Goal: Task Accomplishment & Management: Manage account settings

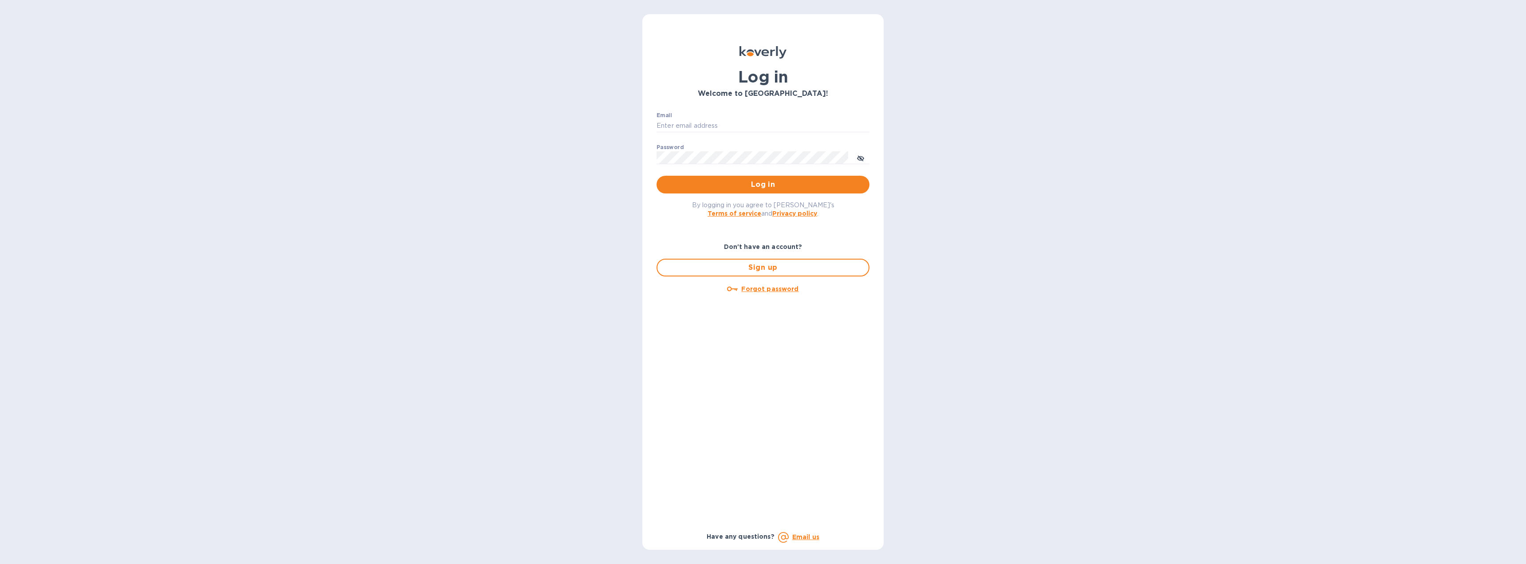
type input "[EMAIL_ADDRESS][DOMAIN_NAME]"
click at [766, 188] on span "Log in" at bounding box center [763, 184] width 199 height 11
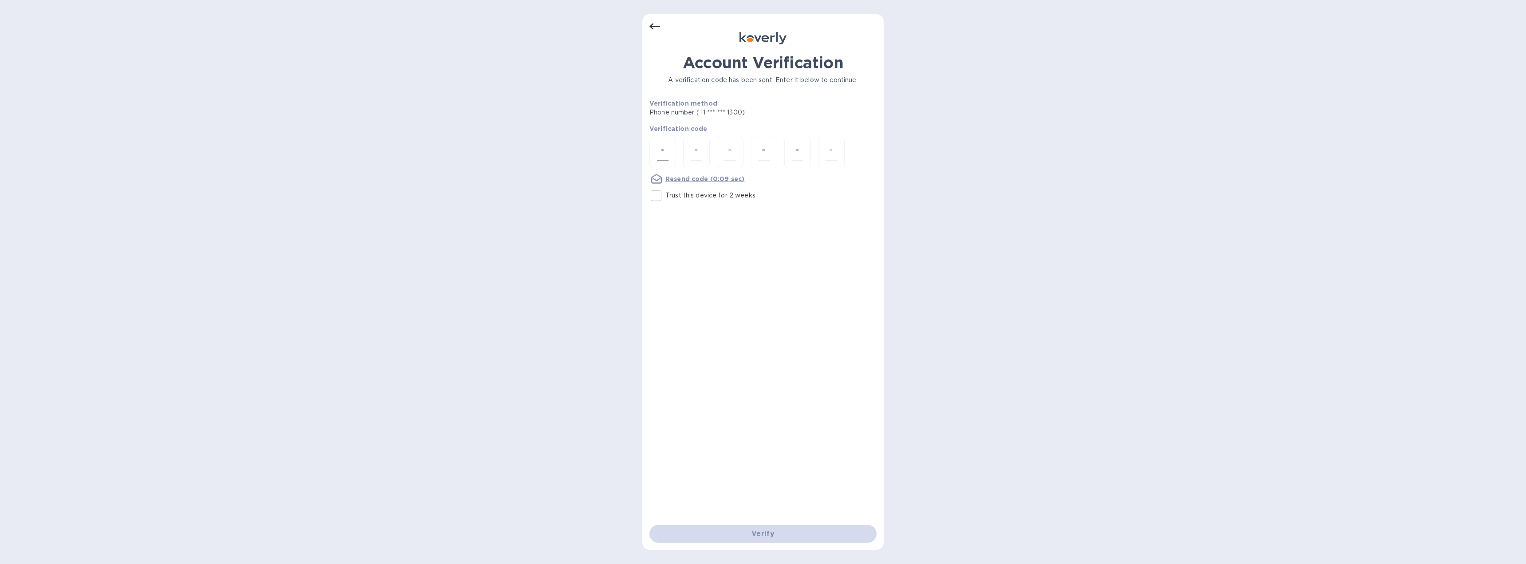
click at [669, 150] on div at bounding box center [662, 152] width 27 height 31
type input "6"
type input "3"
type input "5"
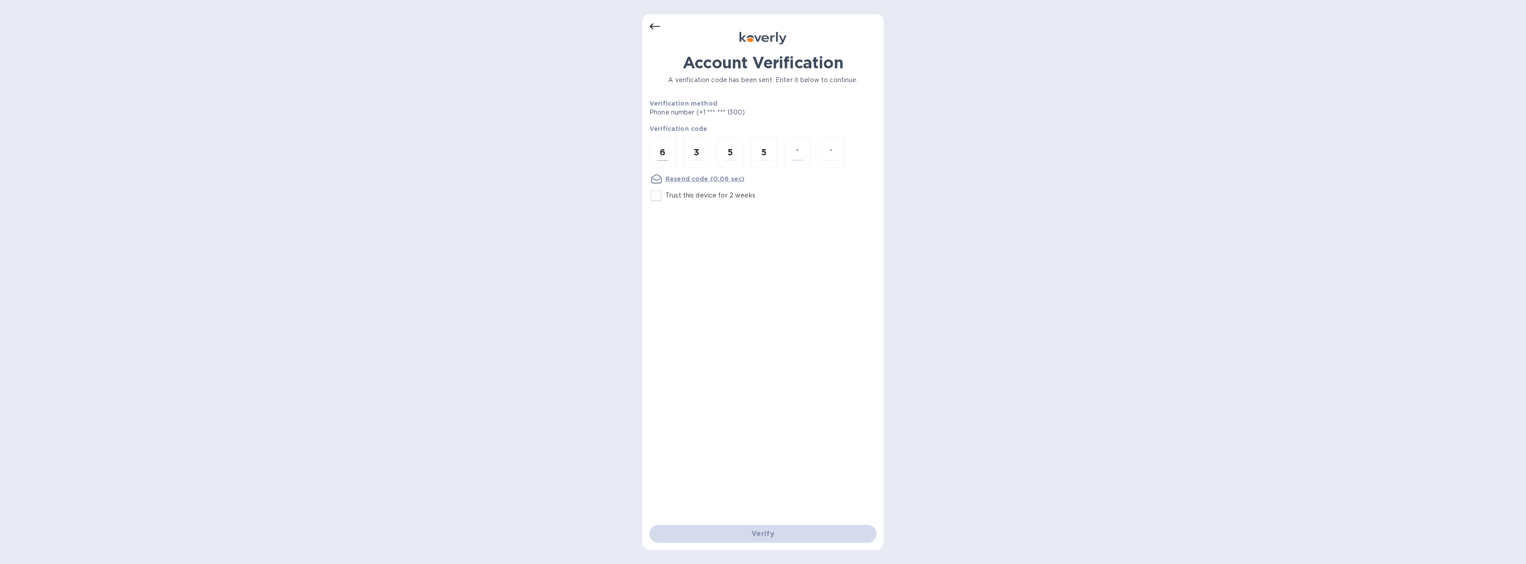
type input "2"
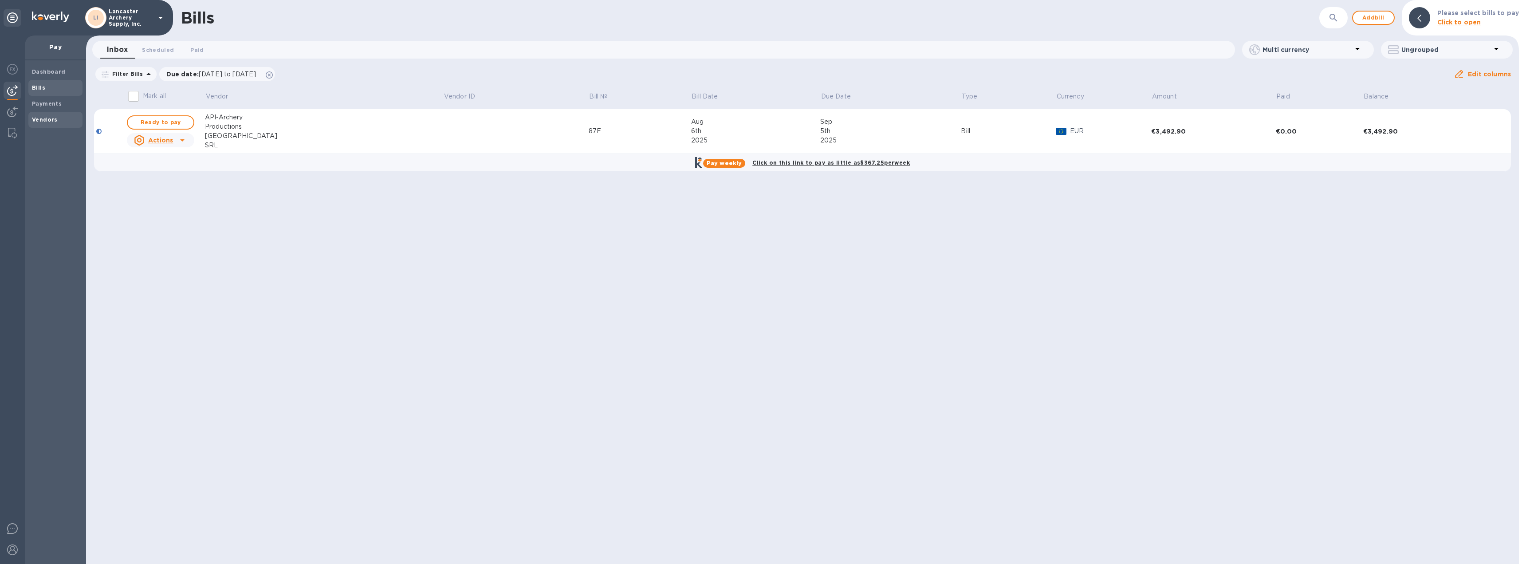
click at [49, 119] on b "Vendors" at bounding box center [45, 119] width 26 height 7
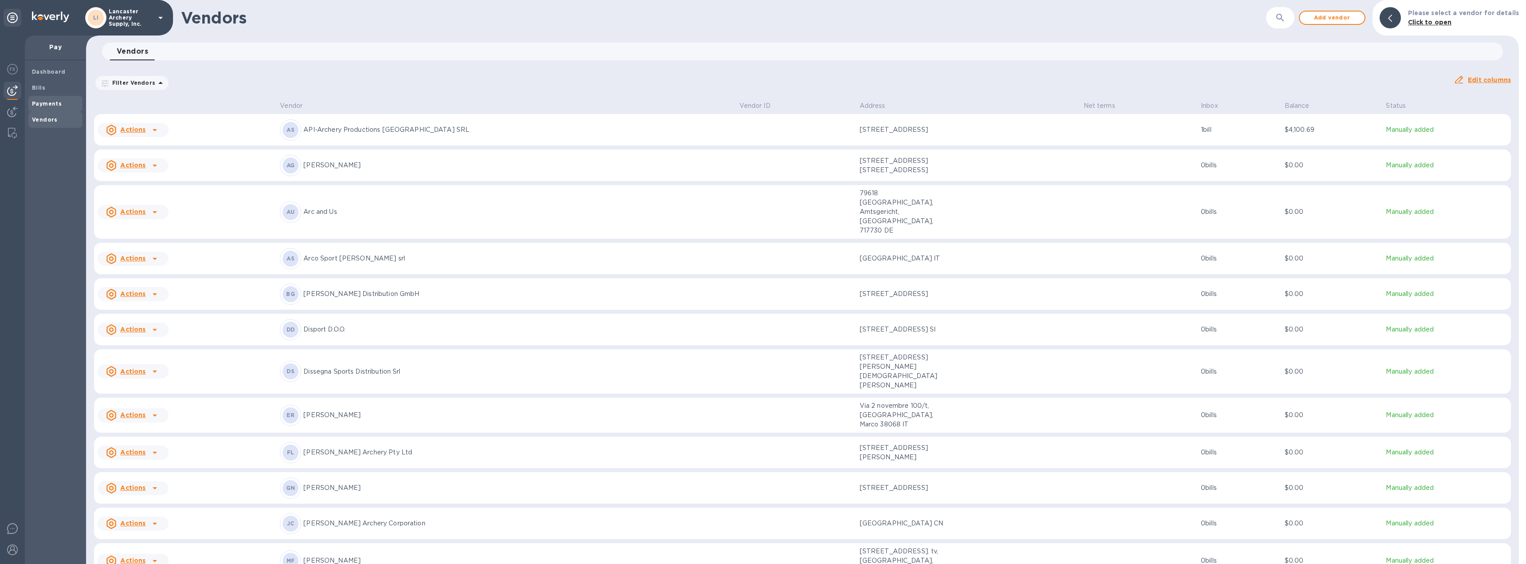
click at [54, 104] on b "Payments" at bounding box center [47, 103] width 30 height 7
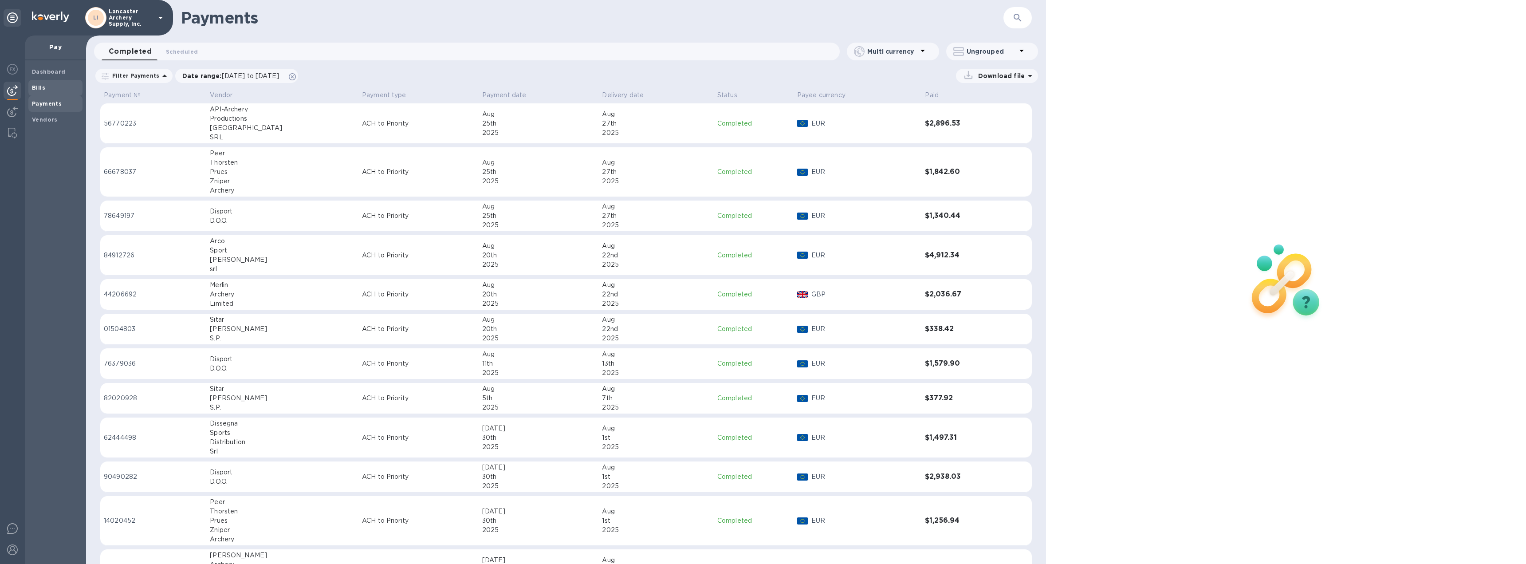
click at [43, 92] on div "Bills" at bounding box center [55, 88] width 54 height 16
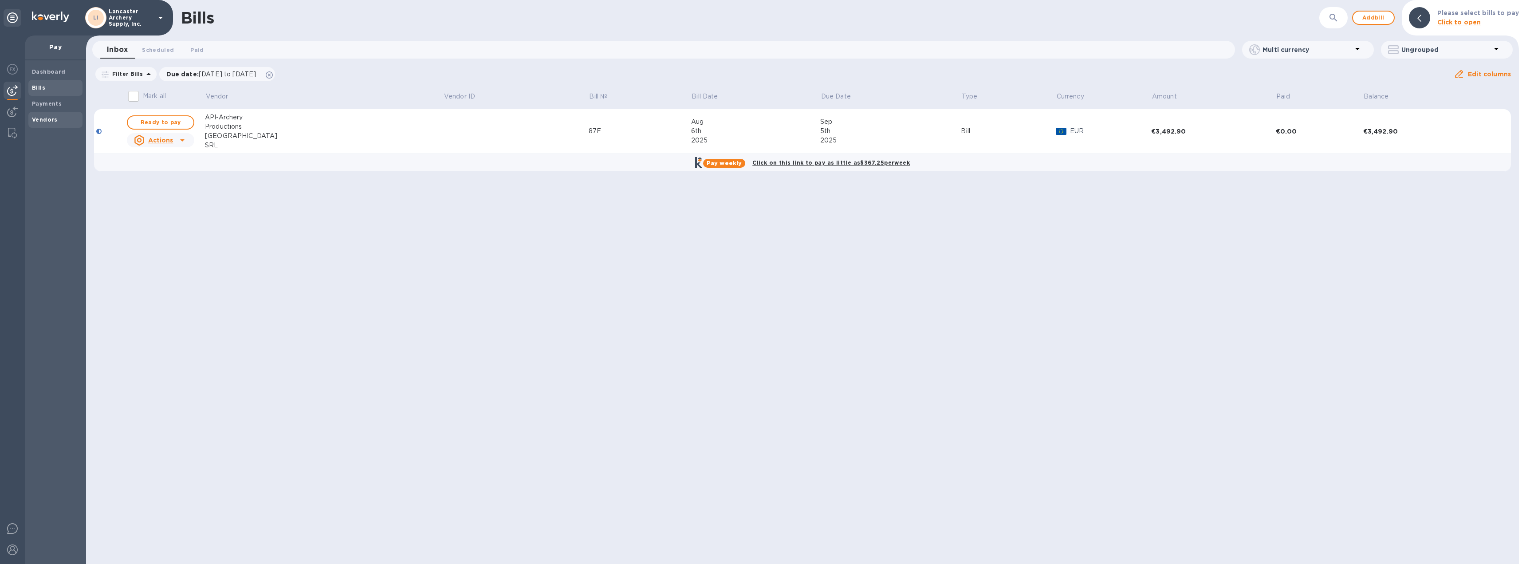
click at [40, 116] on b "Vendors" at bounding box center [45, 119] width 26 height 7
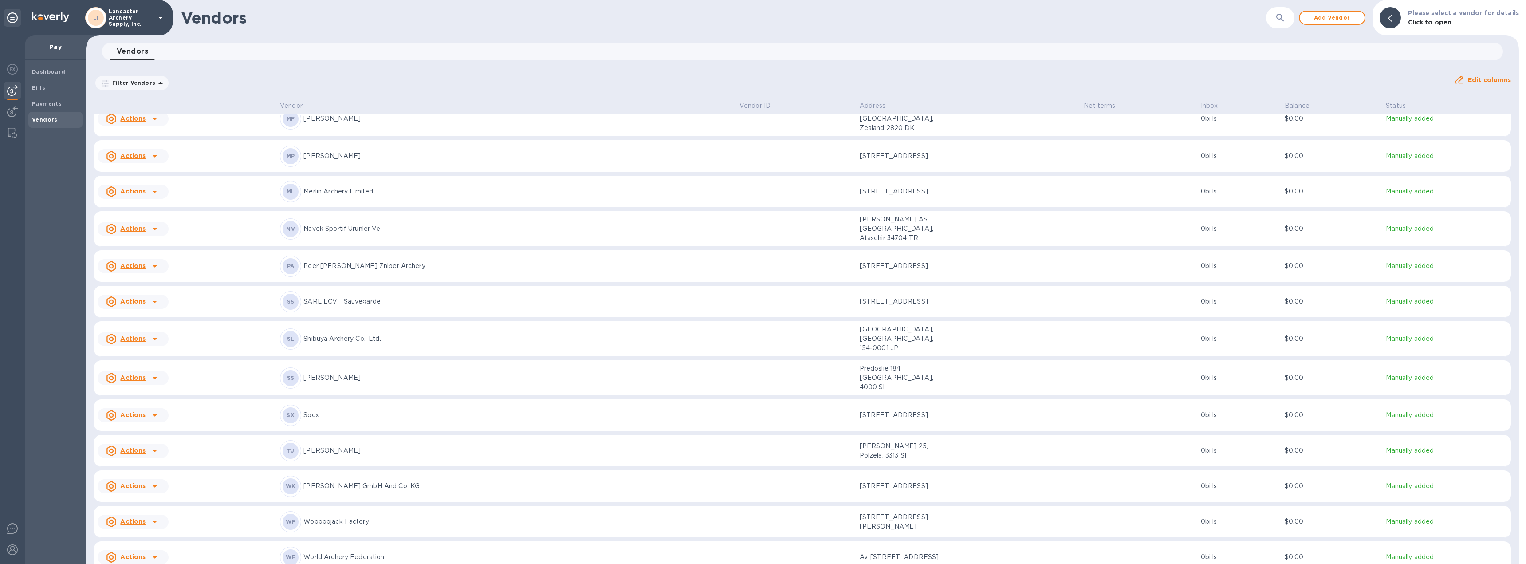
scroll to position [452, 0]
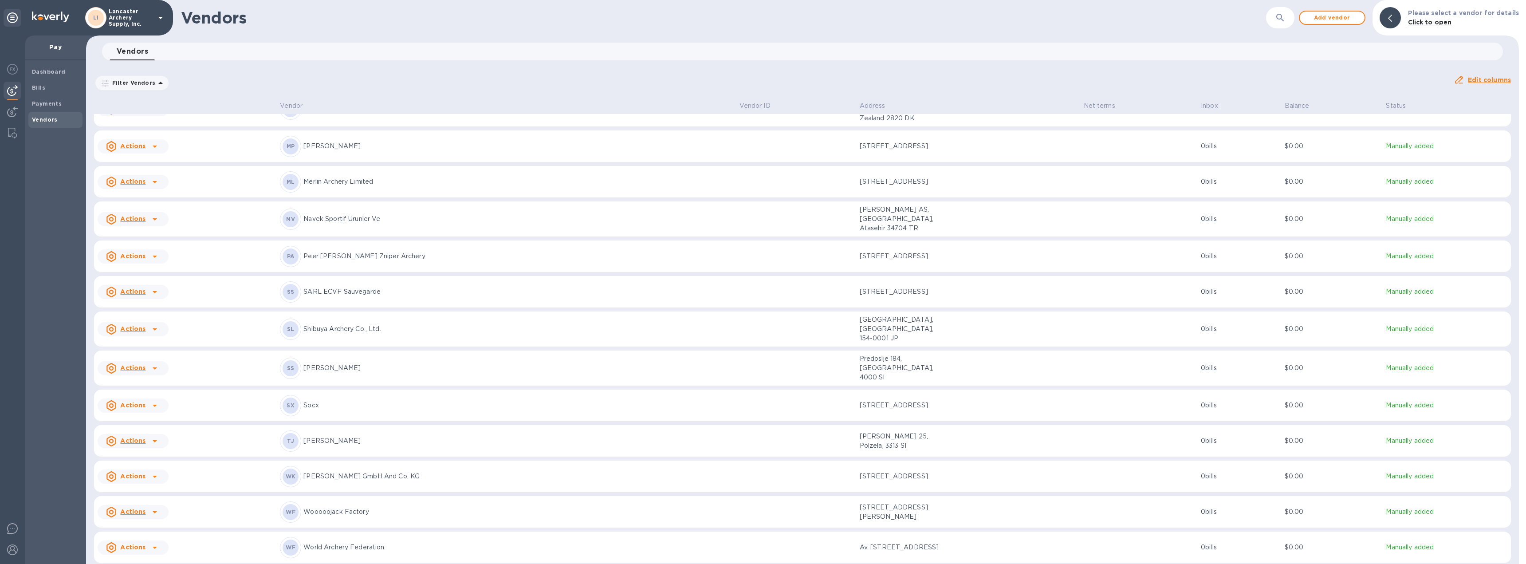
click at [154, 476] on icon at bounding box center [155, 477] width 4 height 2
click at [148, 472] on b "Add new bill" at bounding box center [142, 473] width 41 height 7
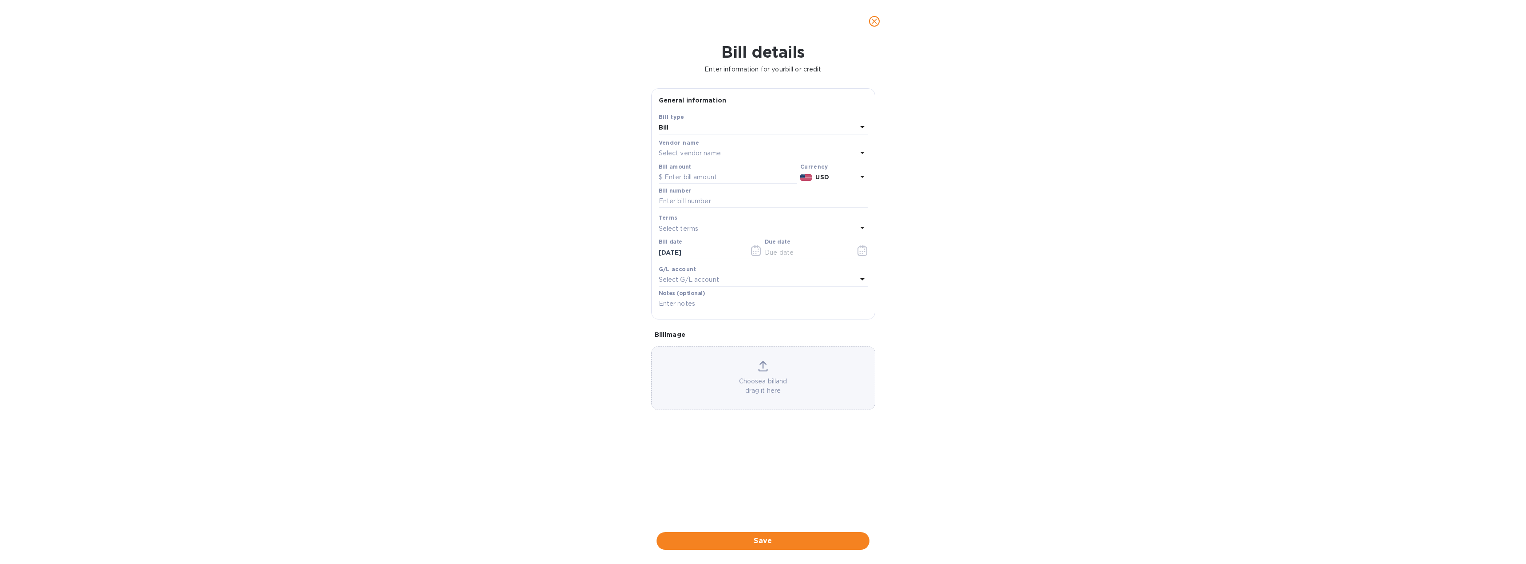
type input "[DATE]"
click at [701, 183] on input "text" at bounding box center [728, 177] width 138 height 13
type input "12,869.52"
type input "2025-57029"
type input "[DATE]"
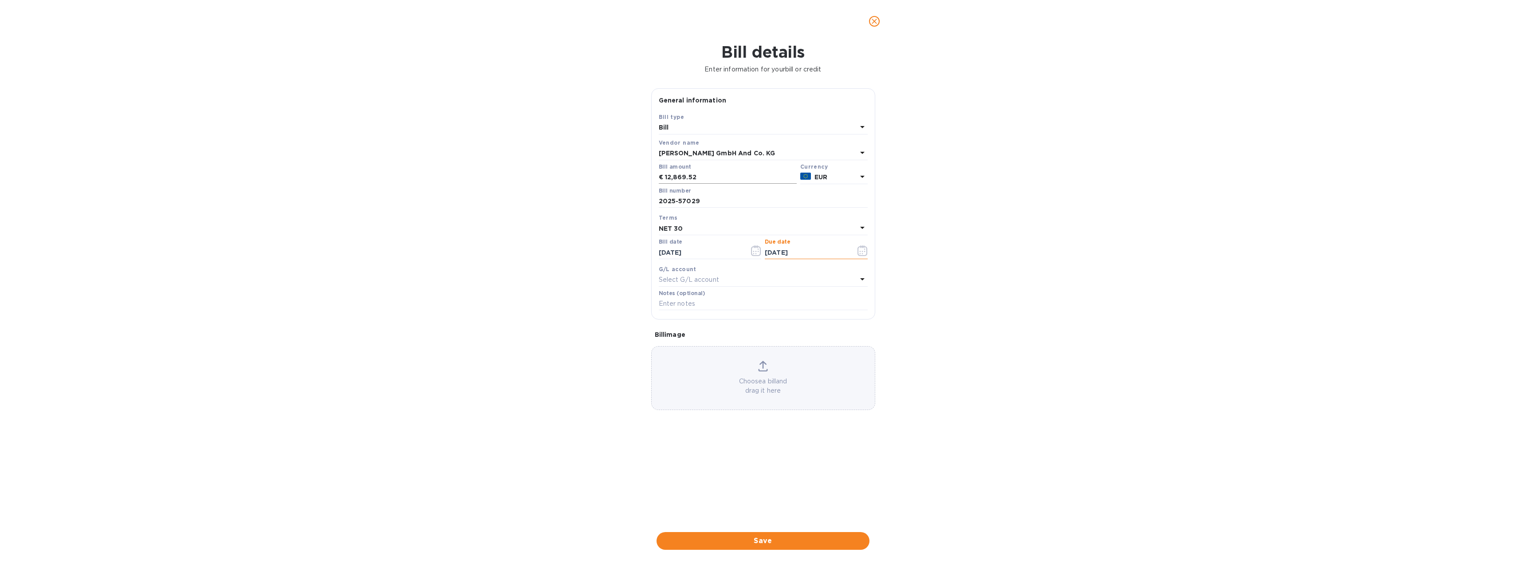
type input "[DATE]"
click at [764, 541] on span "Save" at bounding box center [763, 540] width 199 height 11
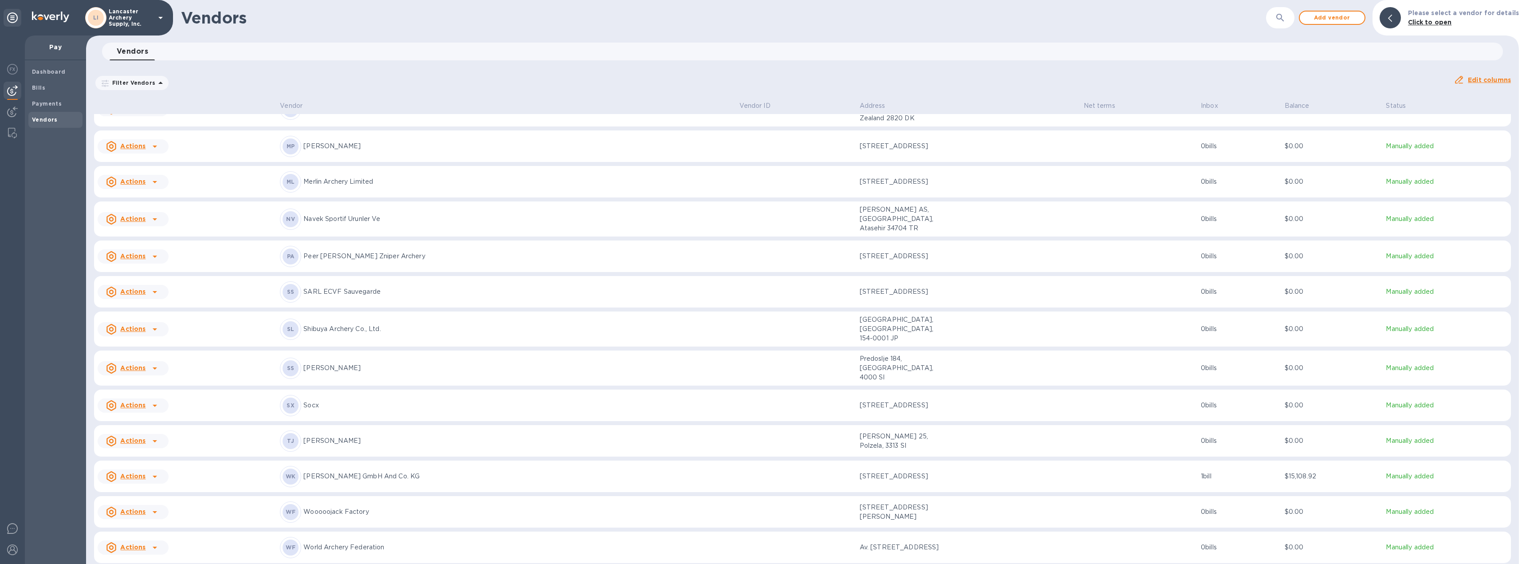
click at [1135, 461] on td at bounding box center [1139, 477] width 118 height 32
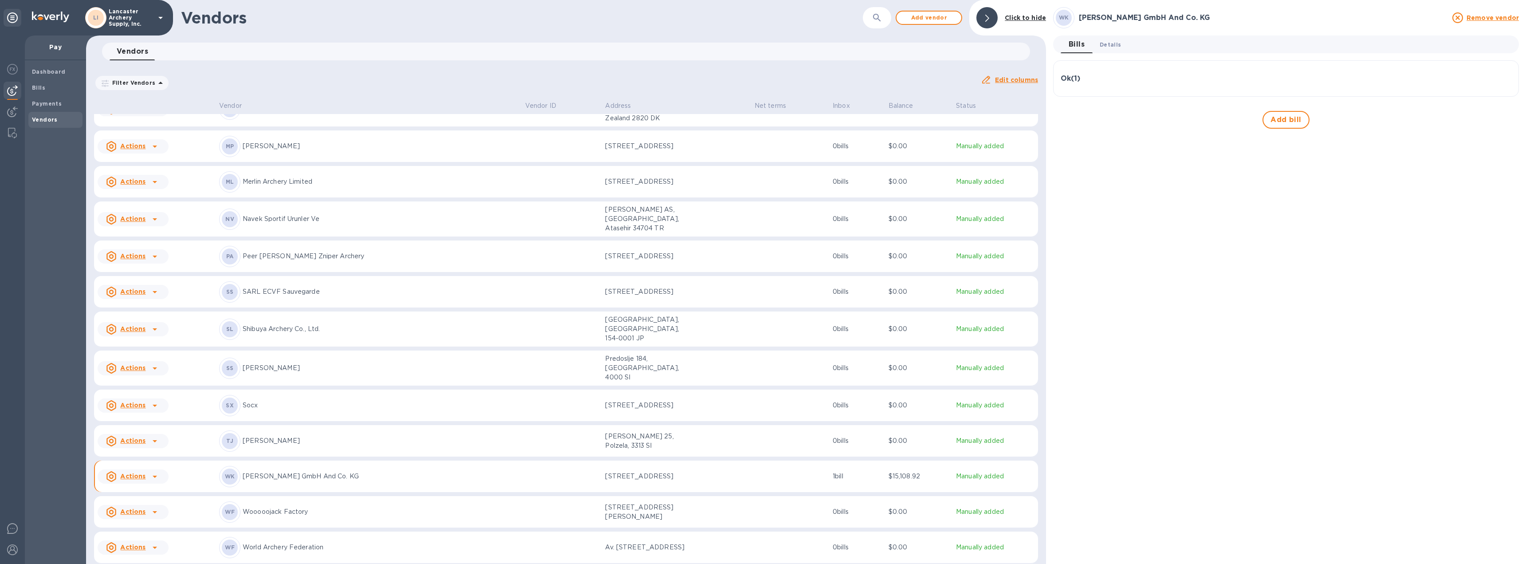
click at [1106, 42] on span "Details 0" at bounding box center [1110, 44] width 21 height 9
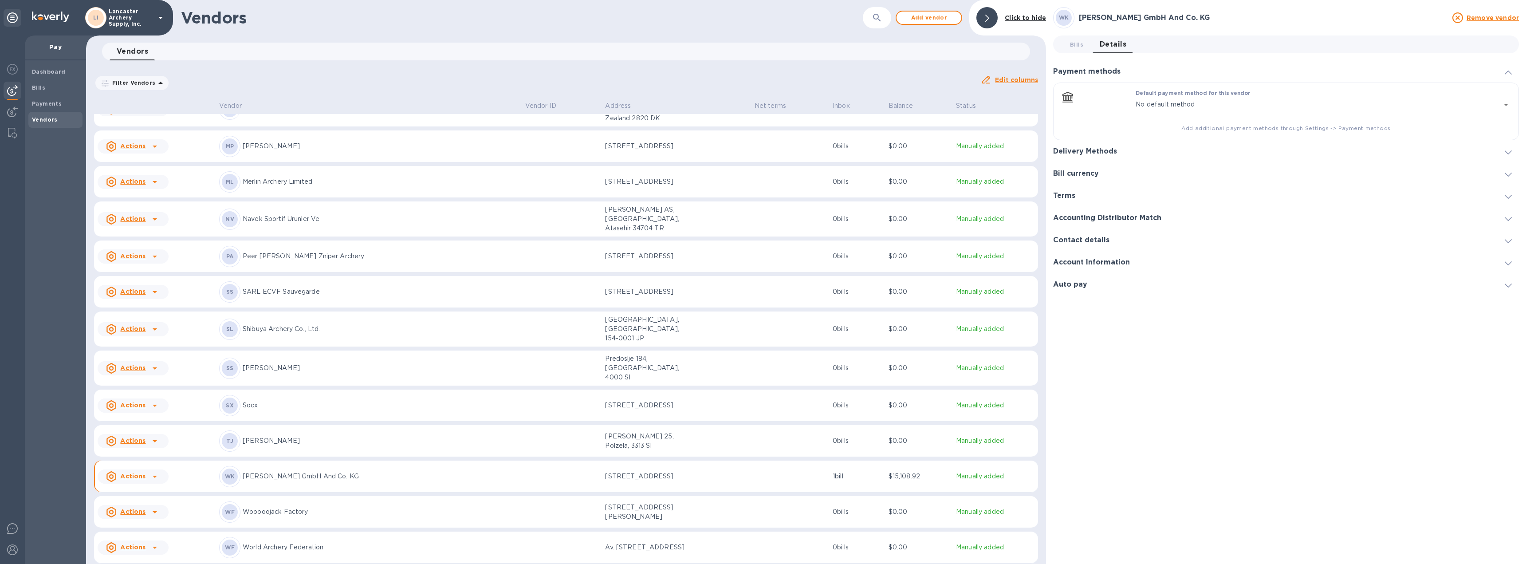
click at [1508, 151] on icon at bounding box center [1508, 152] width 7 height 4
click at [1505, 117] on icon "default-method" at bounding box center [1507, 117] width 7 height 4
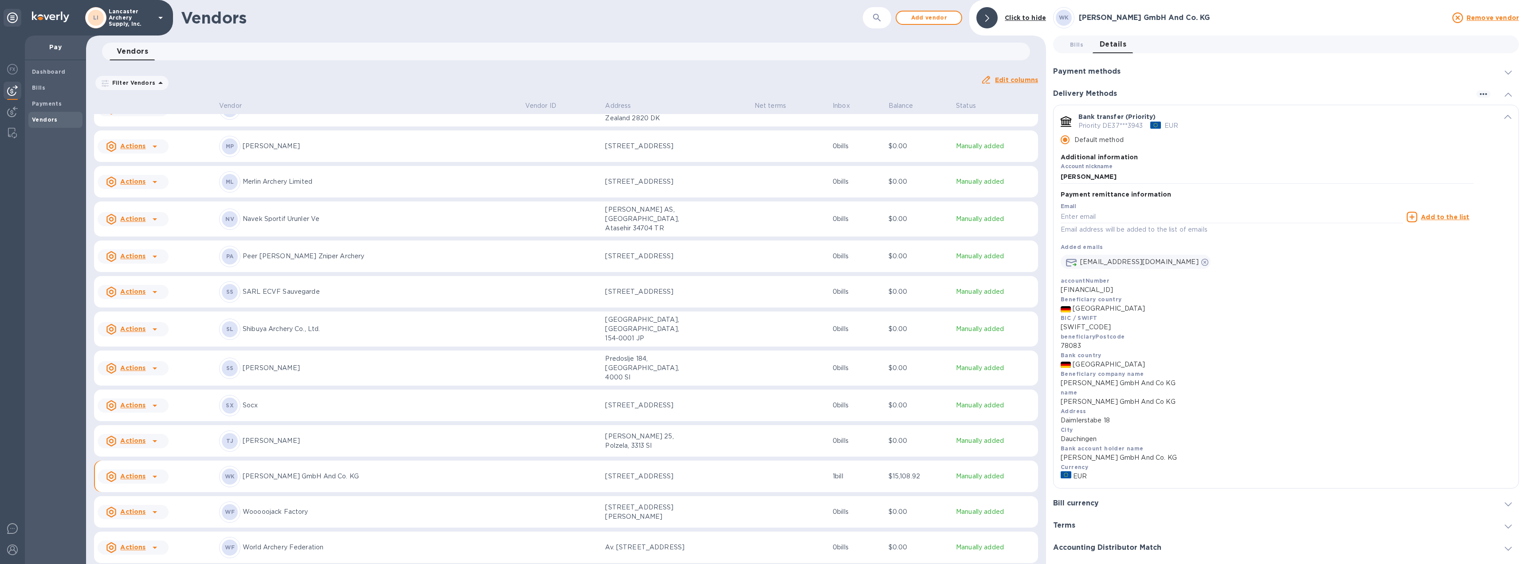
click at [1504, 114] on span "default-method" at bounding box center [1507, 116] width 7 height 8
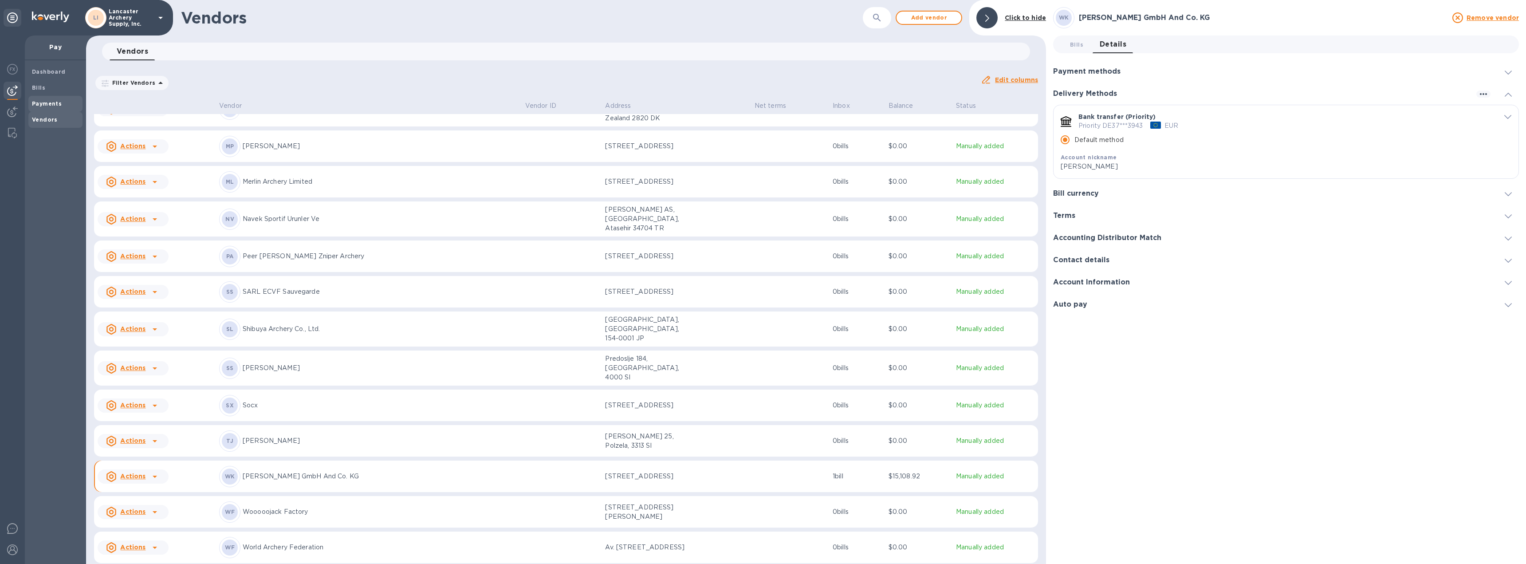
click at [55, 106] on b "Payments" at bounding box center [47, 103] width 30 height 7
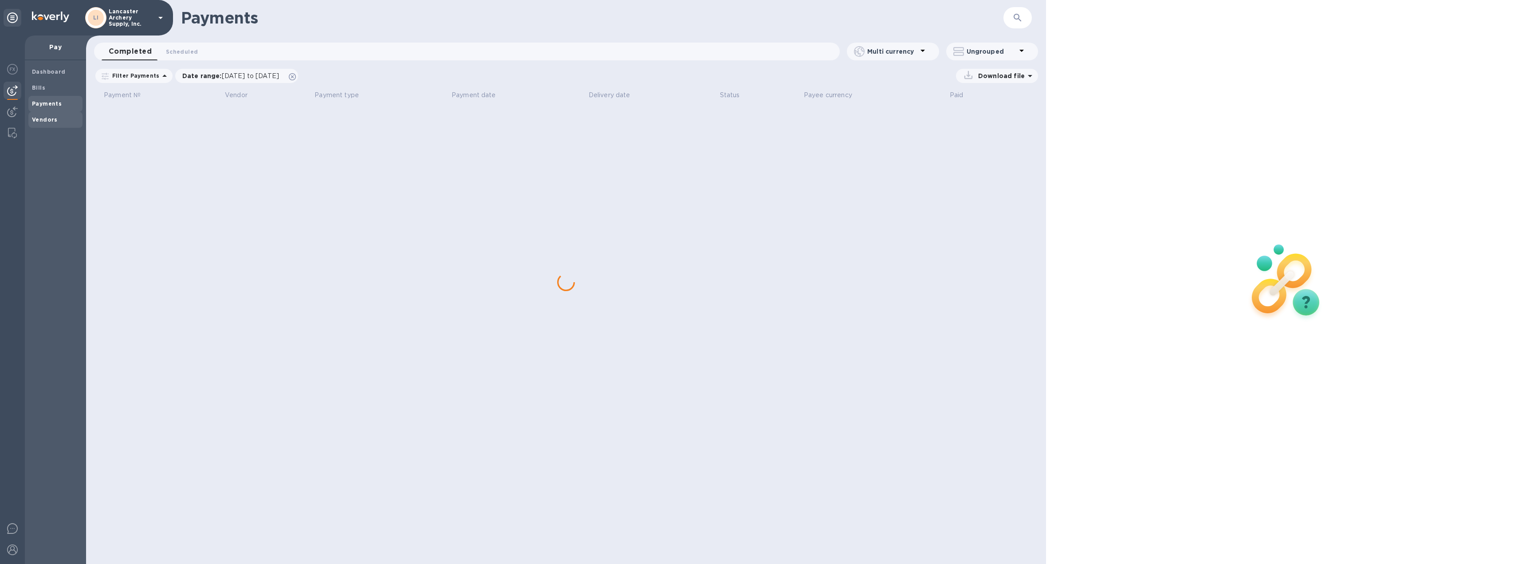
click at [48, 118] on b "Vendors" at bounding box center [45, 119] width 26 height 7
